Goal: Obtain resource: Obtain resource

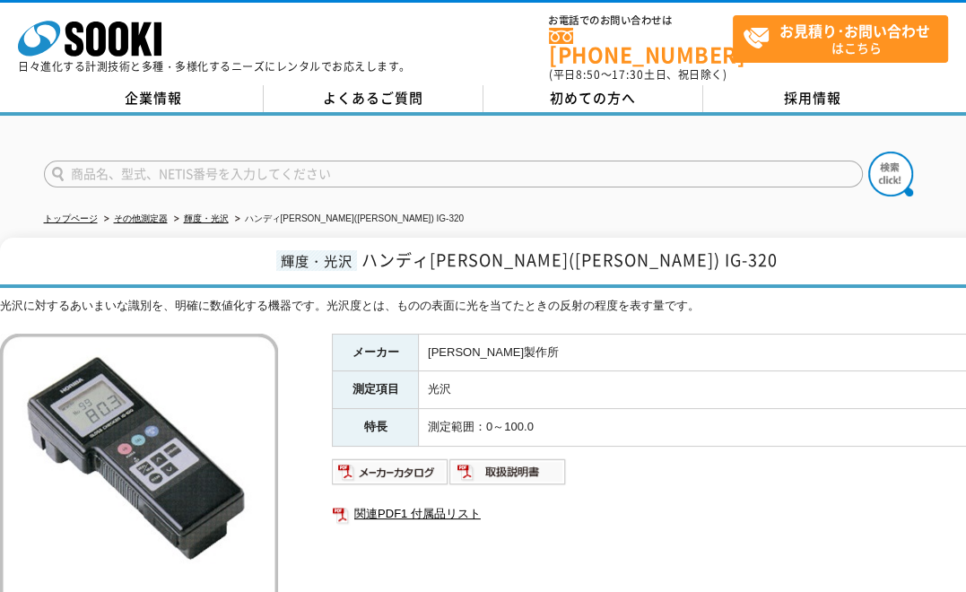
drag, startPoint x: 13, startPoint y: 456, endPoint x: 23, endPoint y: 401, distance: 55.6
click at [13, 456] on img at bounding box center [139, 473] width 278 height 278
click at [21, 238] on h1 "輝度・[PERSON_NAME][PERSON_NAME]([PERSON_NAME]) IG-320" at bounding box center [525, 263] width 1050 height 50
click at [26, 250] on h1 "輝度・[PERSON_NAME][PERSON_NAME]([PERSON_NAME]) IG-320" at bounding box center [525, 263] width 1050 height 50
click at [26, 310] on div "光沢に対するあいまいな識別を、明確に数値化する機器です。光沢度とは、ものの表面に光を当てたときの反射の程度を表す量です。 総合カタログ メーカー [PERSO…" at bounding box center [525, 508] width 1050 height 423
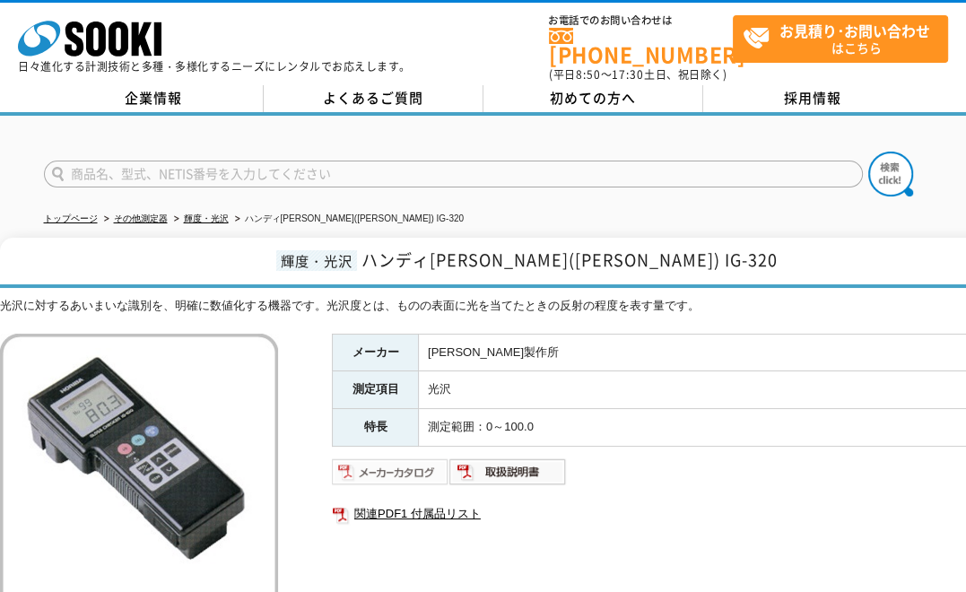
click at [402, 461] on img at bounding box center [391, 472] width 118 height 29
